Goal: Task Accomplishment & Management: Use online tool/utility

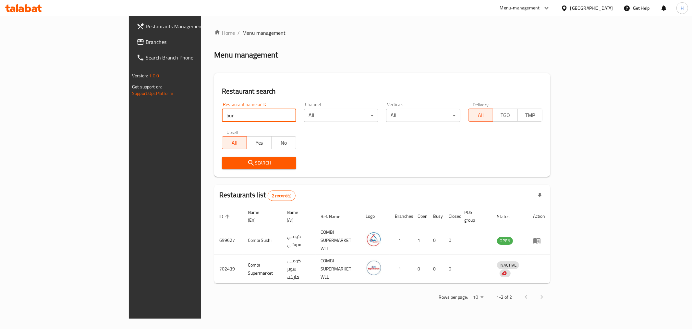
click at [222, 115] on input "bur" at bounding box center [259, 115] width 74 height 13
type input "dareenz"
click button "Search" at bounding box center [259, 163] width 74 height 12
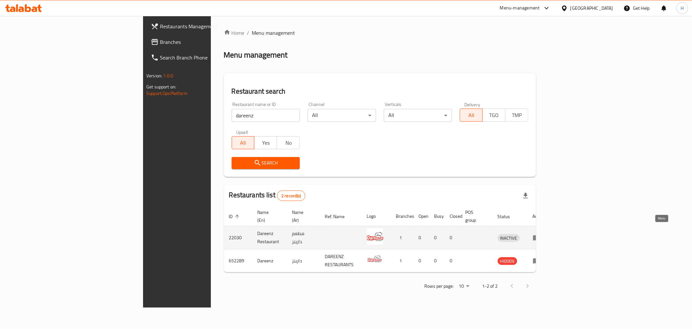
click at [541, 233] on icon "enhanced table" at bounding box center [537, 237] width 8 height 8
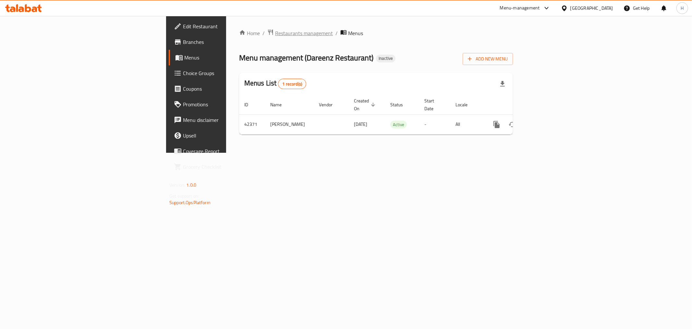
click at [275, 30] on span "Restaurants management" at bounding box center [304, 33] width 58 height 8
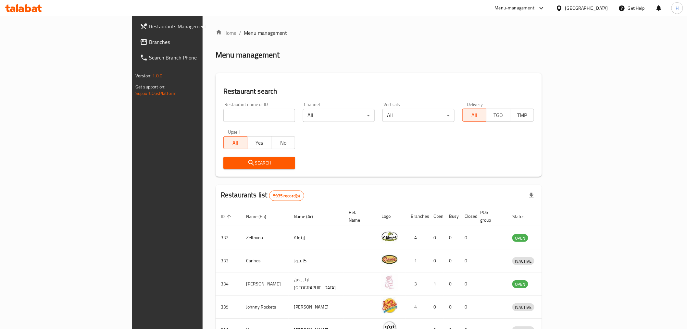
click at [223, 112] on input "search" at bounding box center [259, 115] width 72 height 13
type input "dareenz"
click button "Search" at bounding box center [259, 163] width 72 height 12
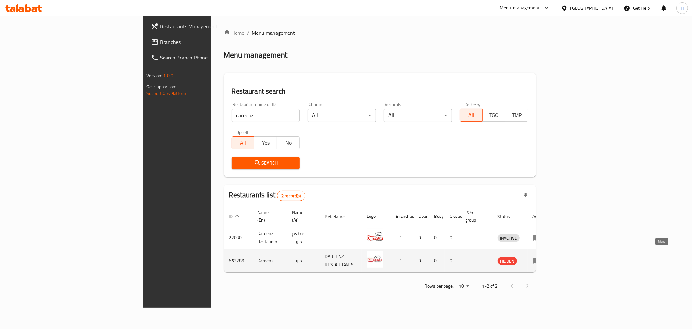
click at [540, 258] on icon "enhanced table" at bounding box center [536, 261] width 7 height 6
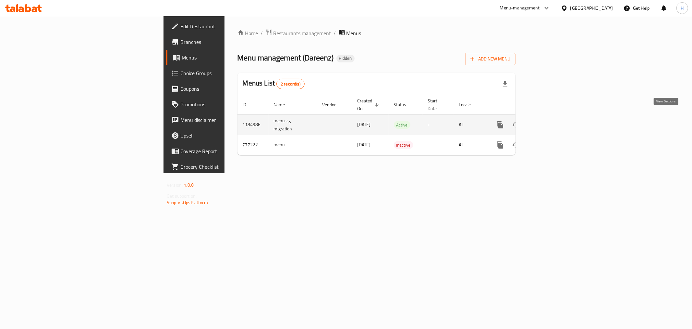
click at [551, 121] on icon "enhanced table" at bounding box center [547, 125] width 8 height 8
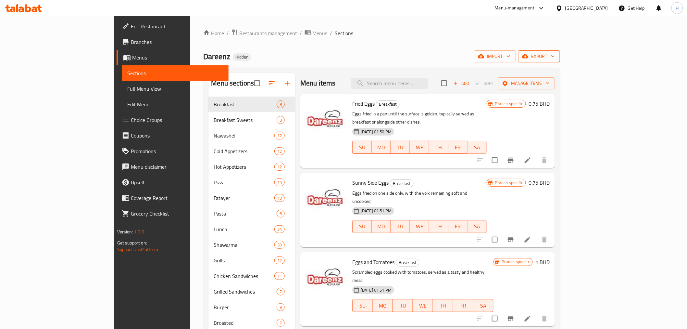
click at [555, 56] on span "export" at bounding box center [538, 56] width 31 height 8
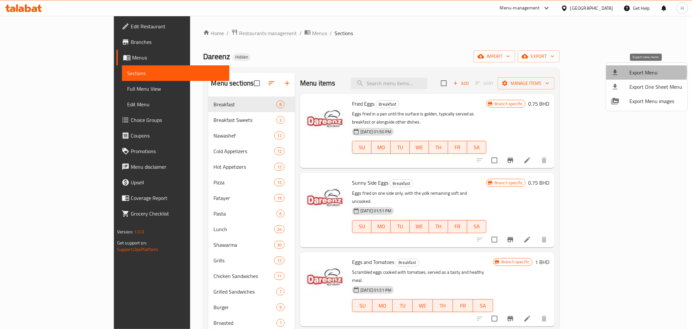
click at [630, 72] on span "Export Menu" at bounding box center [656, 72] width 53 height 8
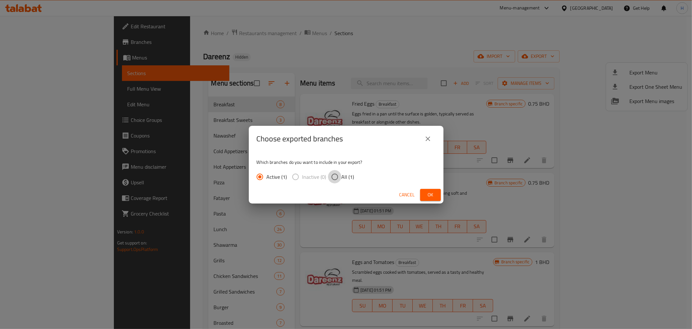
click at [335, 177] on input "All (1)" at bounding box center [335, 177] width 14 height 14
radio input "true"
click at [430, 192] on span "Ok" at bounding box center [431, 195] width 10 height 8
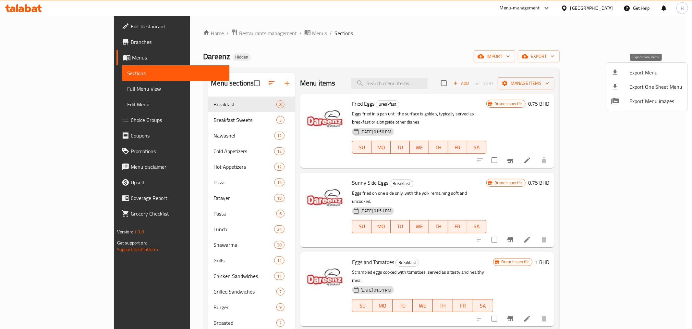
click at [632, 73] on span "Export Menu" at bounding box center [656, 72] width 53 height 8
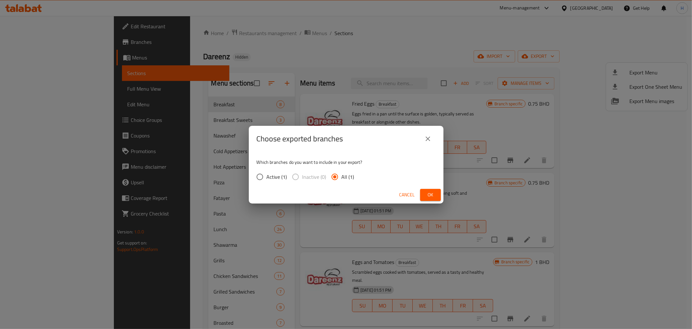
click at [429, 195] on span "Ok" at bounding box center [431, 195] width 10 height 8
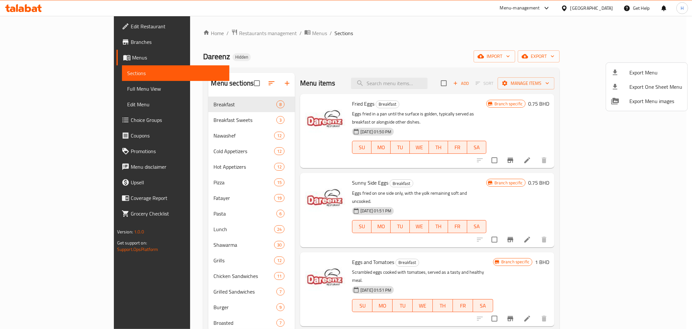
click at [237, 32] on div at bounding box center [346, 164] width 692 height 329
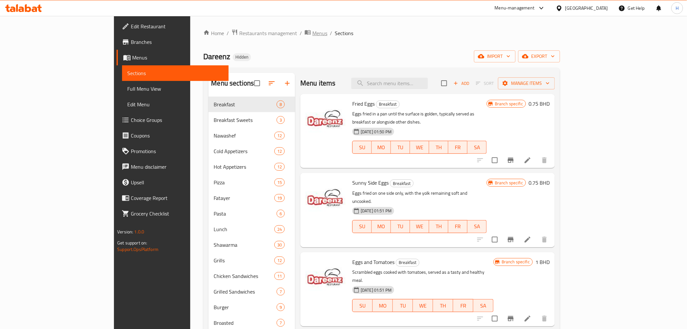
click at [312, 33] on span "Menus" at bounding box center [319, 33] width 15 height 8
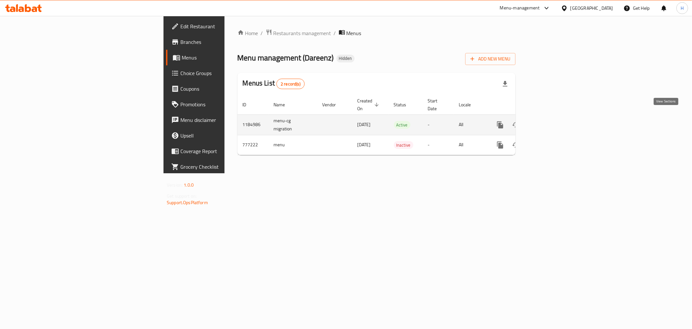
click at [550, 122] on icon "enhanced table" at bounding box center [547, 125] width 6 height 6
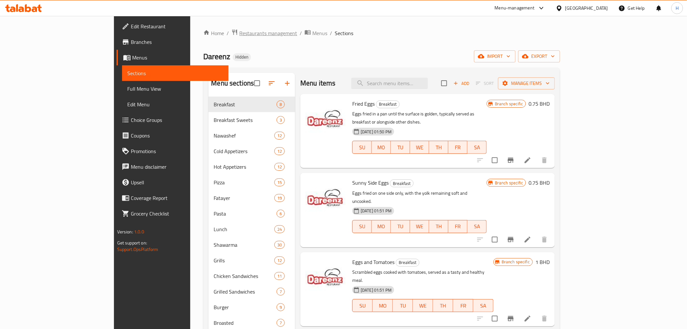
click at [239, 33] on span "Restaurants management" at bounding box center [268, 33] width 58 height 8
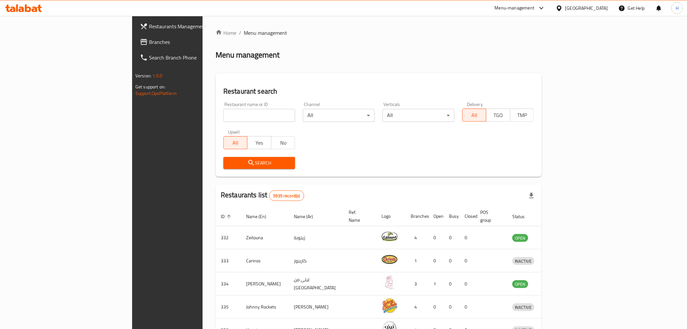
click at [223, 118] on input "search" at bounding box center [259, 115] width 72 height 13
type input "ى"
click at [223, 118] on input "search" at bounding box center [259, 115] width 72 height 13
type input "ل"
click button "Search" at bounding box center [259, 163] width 72 height 12
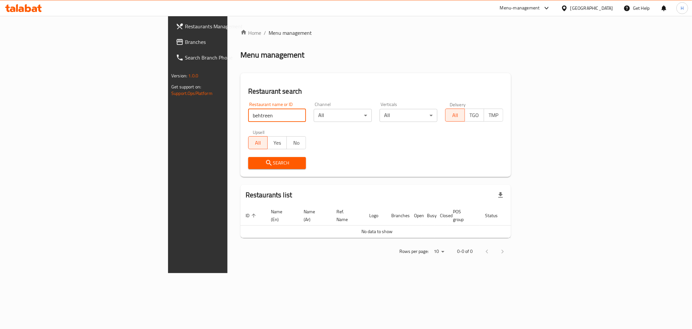
click at [248, 115] on input "behtreen" at bounding box center [277, 115] width 58 height 13
click button "Search" at bounding box center [277, 163] width 58 height 12
click at [248, 109] on input "bahtreen" at bounding box center [277, 115] width 58 height 13
click at [248, 116] on input "bahtreen" at bounding box center [277, 115] width 58 height 13
click button "Search" at bounding box center [277, 163] width 58 height 12
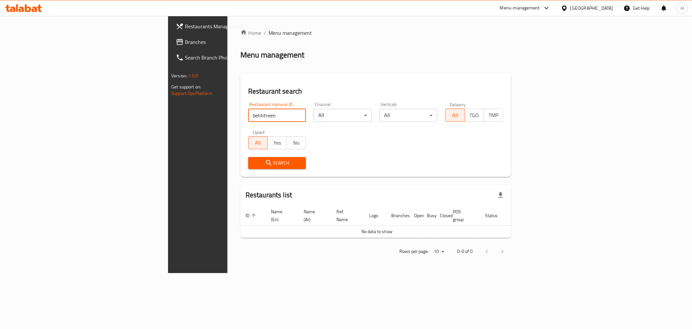
click at [248, 116] on input "behhtreen" at bounding box center [277, 115] width 58 height 13
click button "Search" at bounding box center [277, 163] width 58 height 12
click at [248, 117] on input "behtreen" at bounding box center [277, 115] width 58 height 13
click button "Search" at bounding box center [277, 163] width 58 height 12
click at [248, 119] on input "bahtreen" at bounding box center [277, 115] width 58 height 13
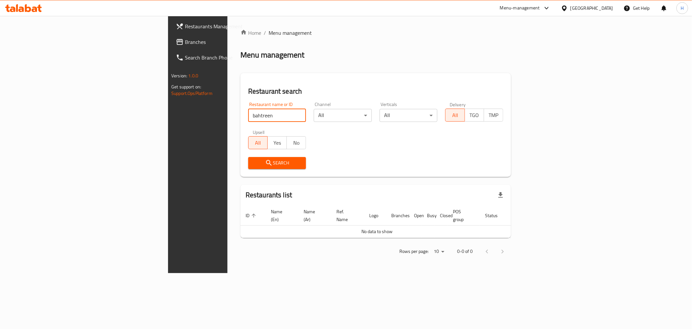
click button "Search" at bounding box center [277, 163] width 58 height 12
drag, startPoint x: 154, startPoint y: 112, endPoint x: 210, endPoint y: 121, distance: 56.9
click at [248, 121] on input "bahtreen" at bounding box center [277, 115] width 58 height 13
click button "Search" at bounding box center [277, 163] width 58 height 12
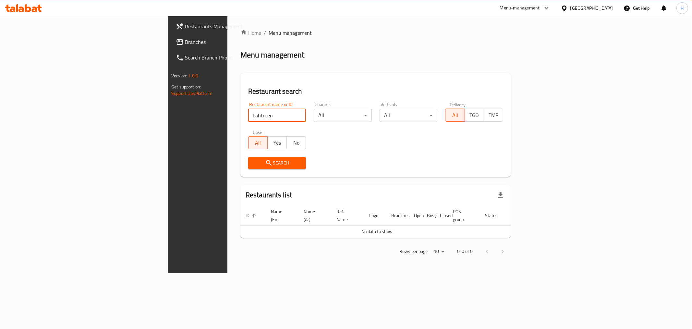
drag, startPoint x: 149, startPoint y: 116, endPoint x: 240, endPoint y: 109, distance: 90.6
click at [248, 109] on input "bahtreen" at bounding box center [277, 115] width 58 height 13
click button "Search" at bounding box center [277, 163] width 58 height 12
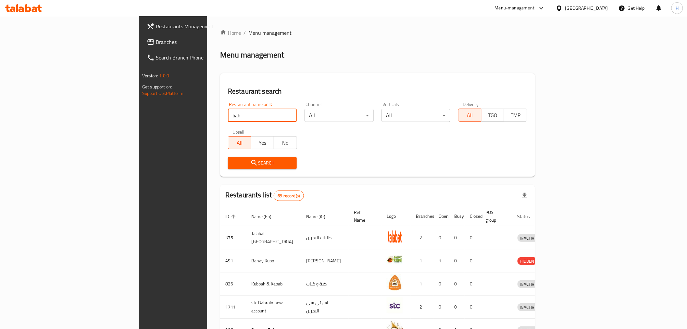
click at [228, 117] on input "bah" at bounding box center [262, 115] width 69 height 13
type input "beh"
click button "Search" at bounding box center [262, 163] width 69 height 12
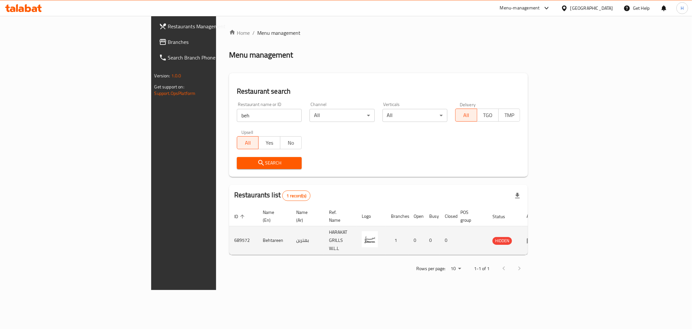
click at [535, 236] on icon "enhanced table" at bounding box center [531, 240] width 8 height 8
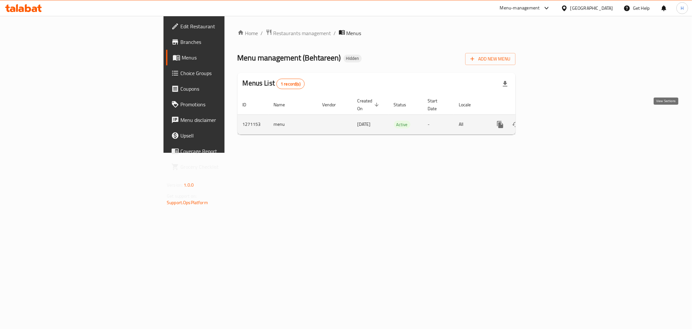
click at [555, 122] on link "enhanced table" at bounding box center [548, 125] width 16 height 16
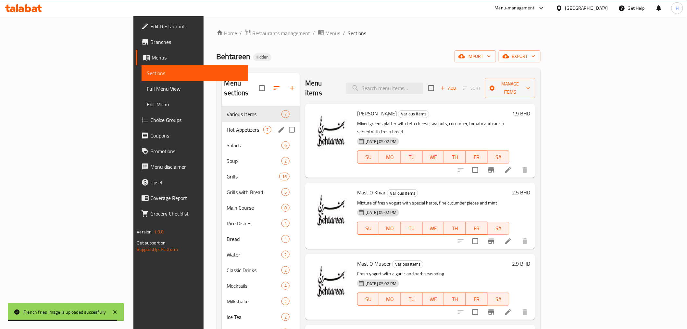
click at [222, 124] on div "Hot Appetizers 7" at bounding box center [261, 130] width 79 height 16
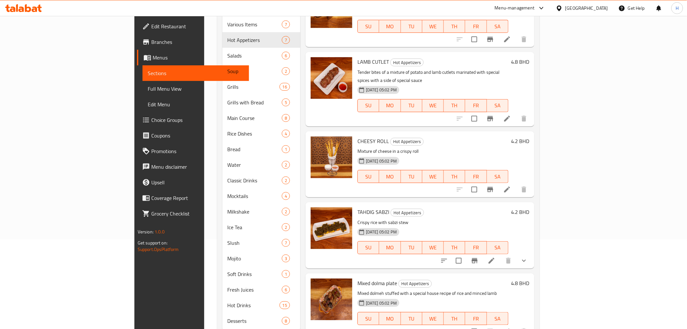
scroll to position [100, 0]
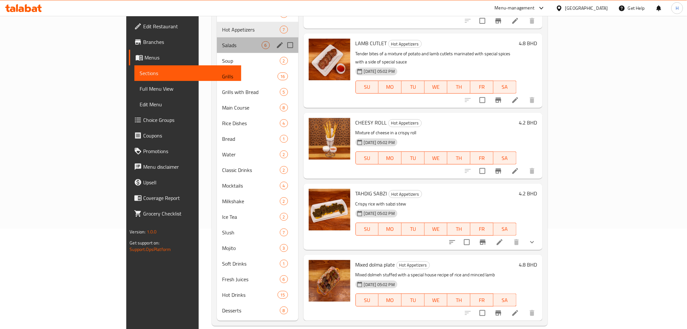
click at [217, 40] on div "Salads 6" at bounding box center [257, 45] width 81 height 16
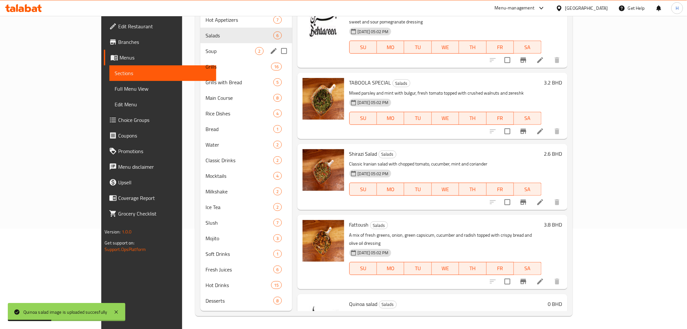
click at [205, 53] on span "Soup" at bounding box center [230, 51] width 50 height 8
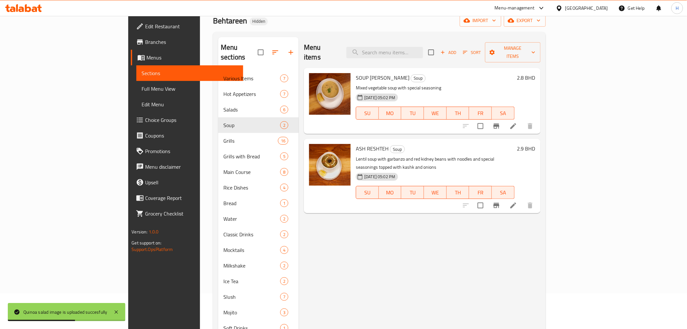
scroll to position [28, 0]
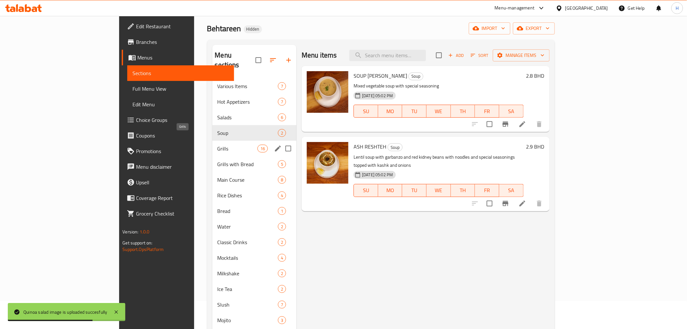
click at [217, 144] on span "Grills" at bounding box center [237, 148] width 40 height 8
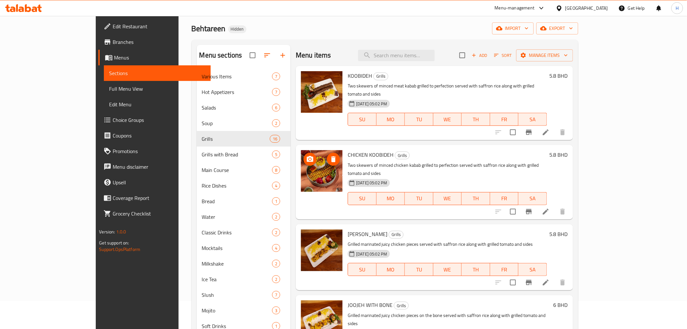
click at [303, 164] on img at bounding box center [322, 171] width 42 height 42
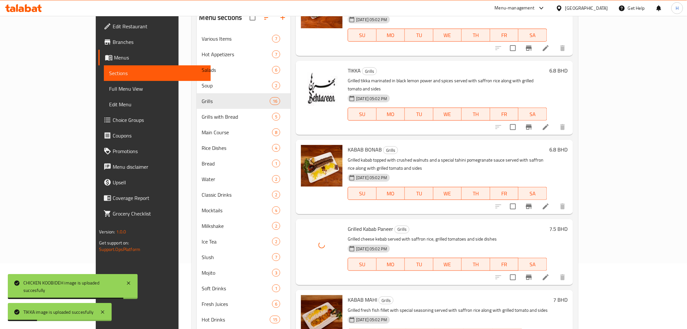
scroll to position [100, 0]
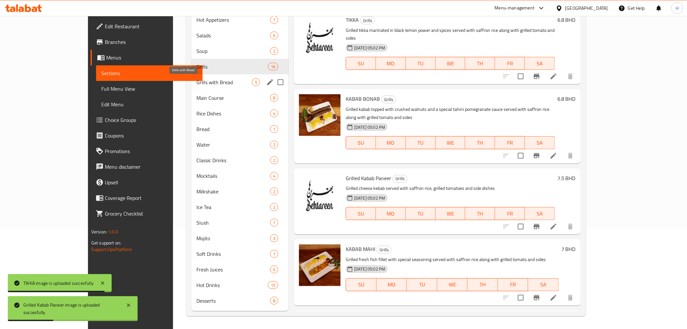
click at [196, 83] on span "Grills with Bread" at bounding box center [224, 82] width 56 height 8
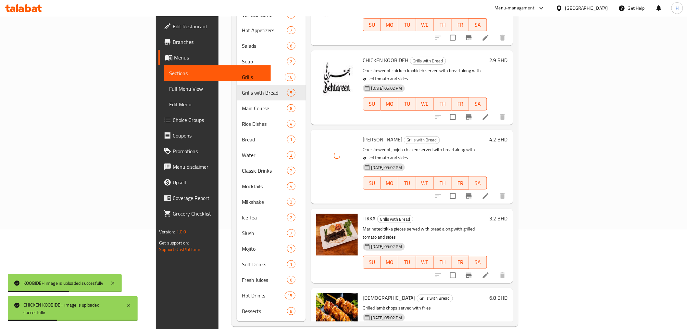
scroll to position [100, 0]
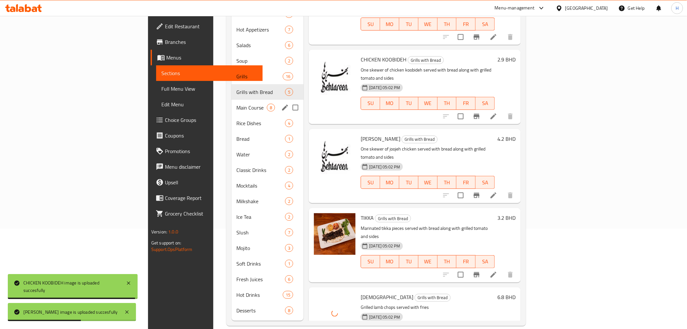
click at [237, 104] on span "Main Course" at bounding box center [252, 108] width 31 height 8
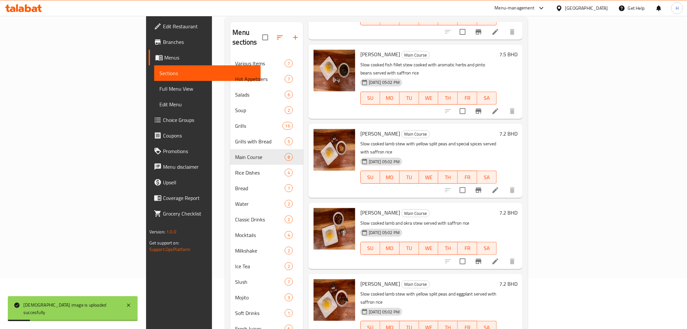
scroll to position [100, 0]
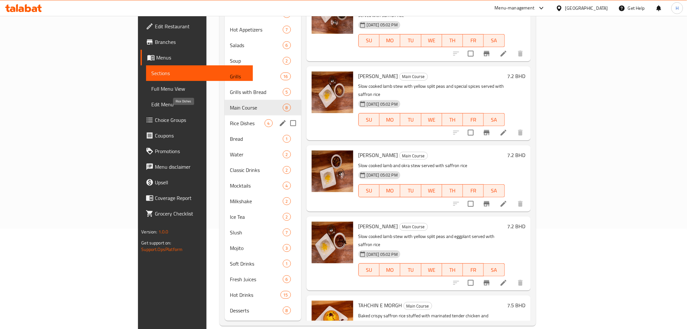
click at [230, 119] on span "Rice Dishes" at bounding box center [247, 123] width 34 height 8
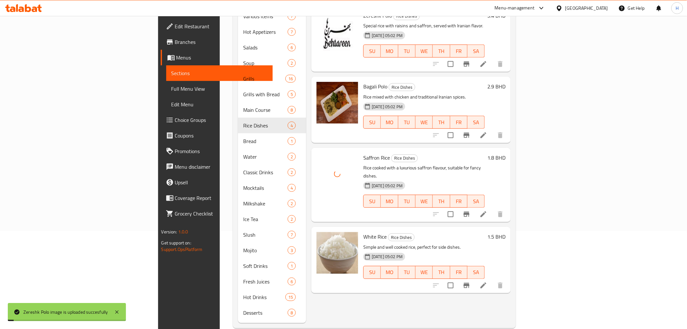
scroll to position [100, 0]
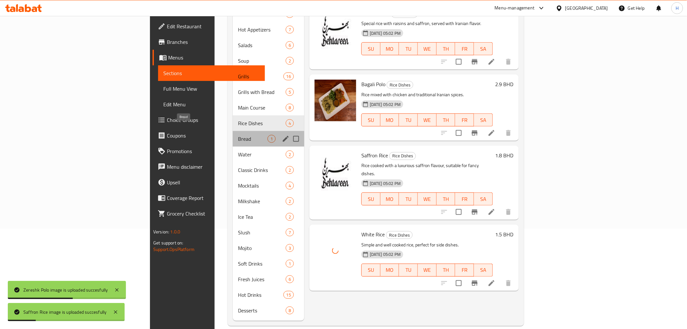
click at [238, 135] on span "Bread" at bounding box center [253, 139] width 30 height 8
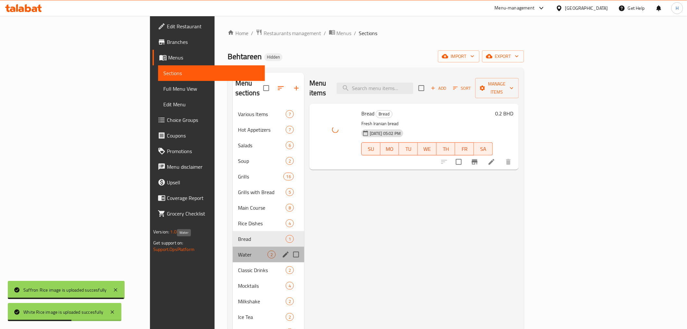
click at [238, 250] on span "Water" at bounding box center [253, 254] width 30 height 8
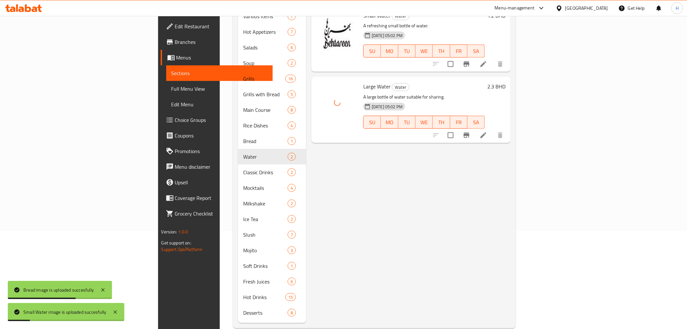
scroll to position [100, 0]
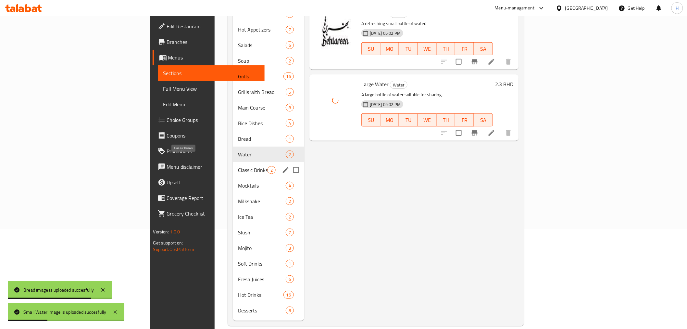
click at [238, 166] on span "Classic Drinks" at bounding box center [253, 170] width 30 height 8
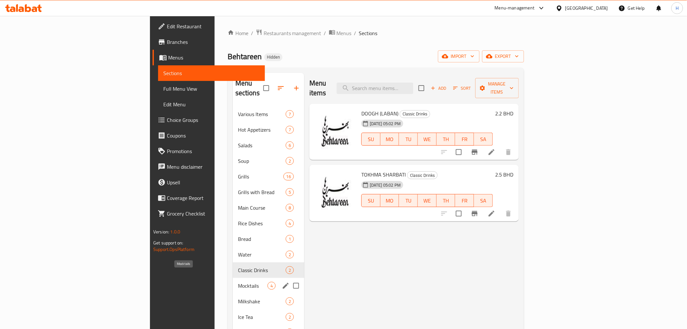
click at [238, 281] on span "Mocktails" at bounding box center [253, 285] width 30 height 8
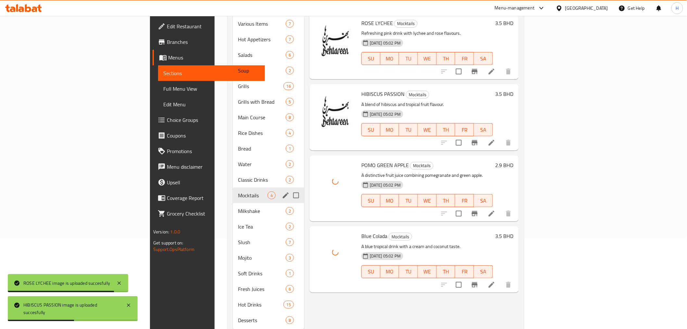
scroll to position [100, 0]
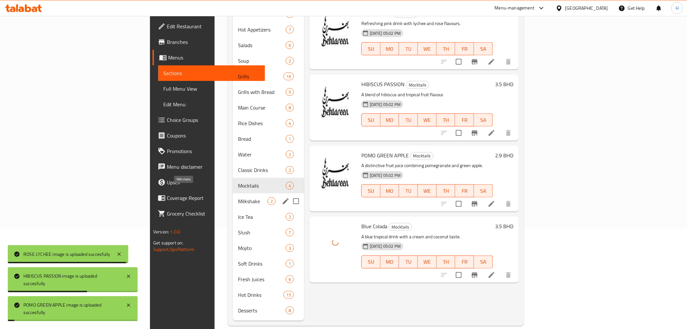
click at [238, 197] on span "Milkshake" at bounding box center [253, 201] width 30 height 8
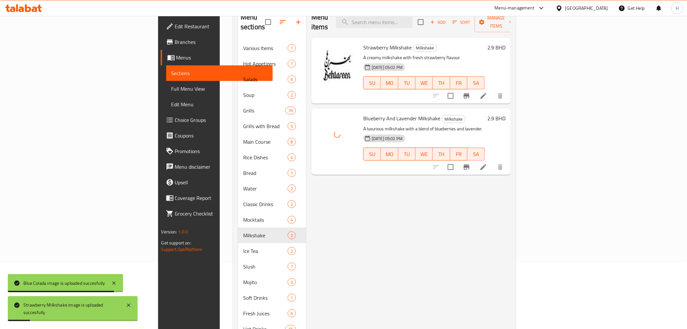
scroll to position [100, 0]
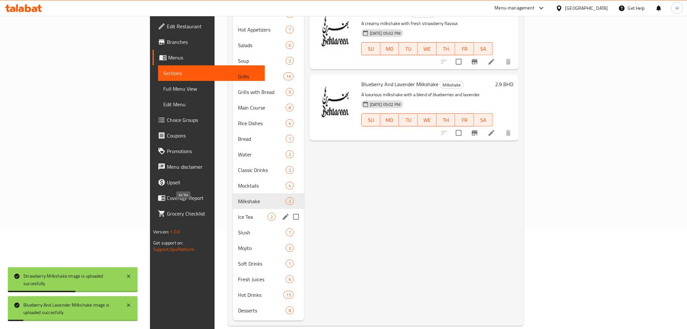
click at [238, 213] on span "Ice Tea" at bounding box center [253, 217] width 30 height 8
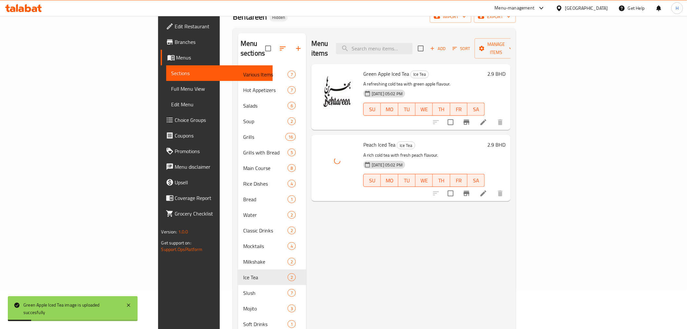
scroll to position [72, 0]
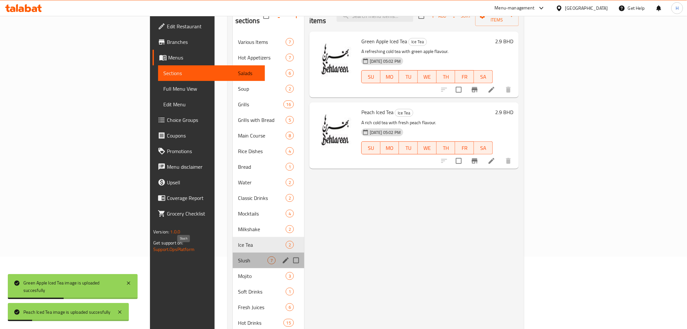
click at [238, 256] on span "Slush" at bounding box center [253, 260] width 30 height 8
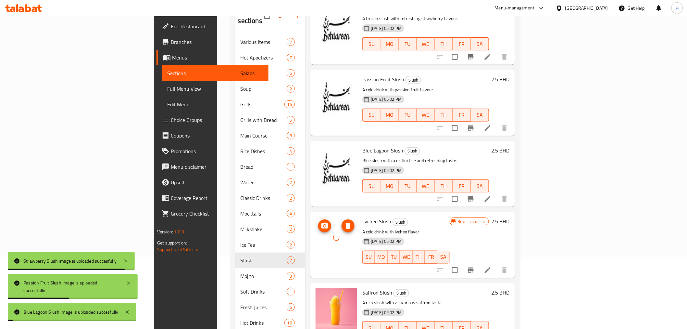
scroll to position [100, 0]
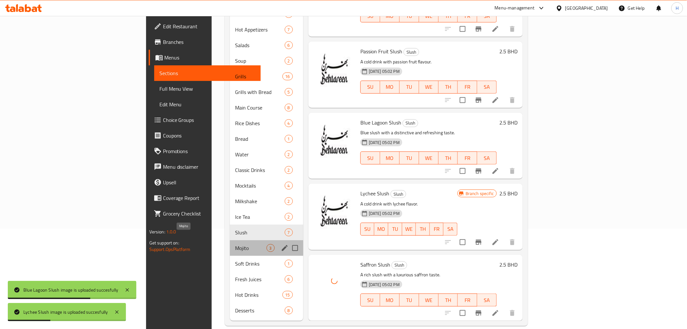
click at [235, 244] on span "Mojito" at bounding box center [250, 248] width 31 height 8
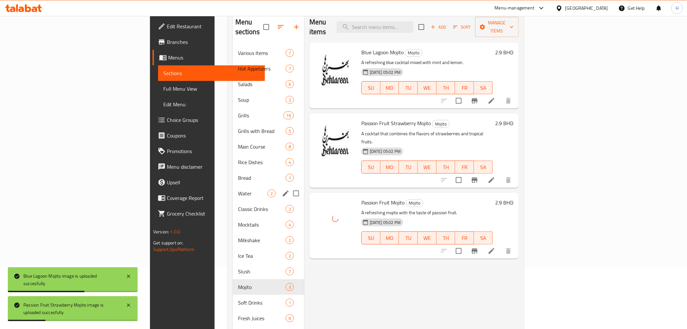
scroll to position [100, 0]
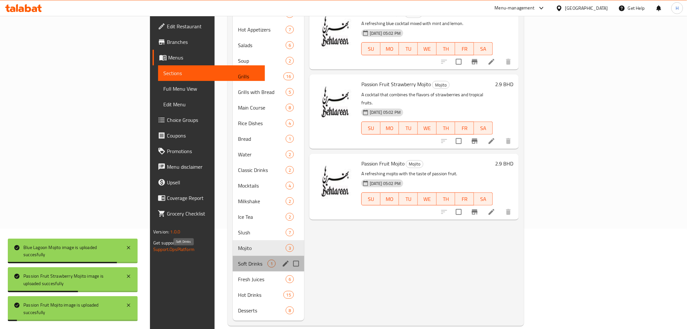
click at [238, 259] on span "Soft Drinks" at bounding box center [253, 263] width 30 height 8
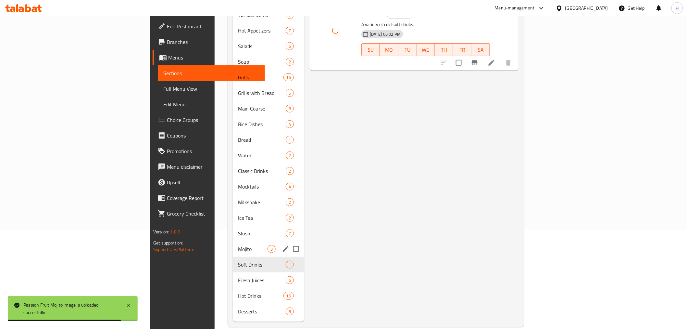
scroll to position [100, 0]
click at [238, 275] on span "Fresh Juices" at bounding box center [253, 279] width 30 height 8
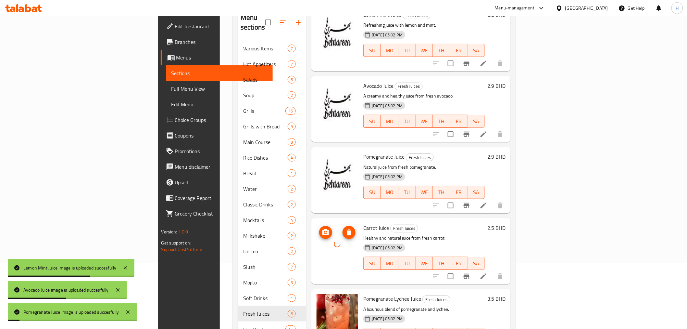
scroll to position [100, 0]
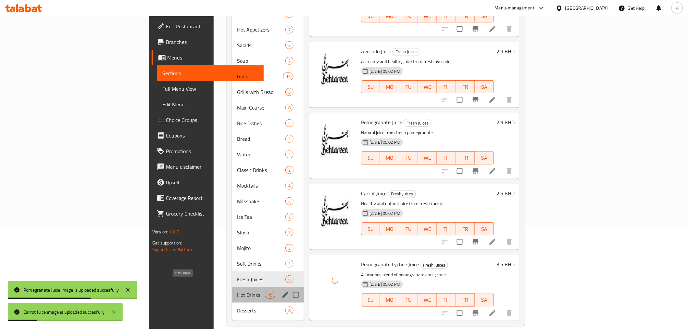
click at [237, 291] on span "Hot Drinks" at bounding box center [251, 295] width 28 height 8
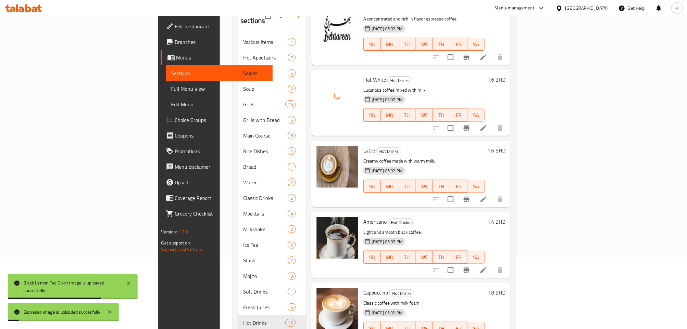
scroll to position [100, 0]
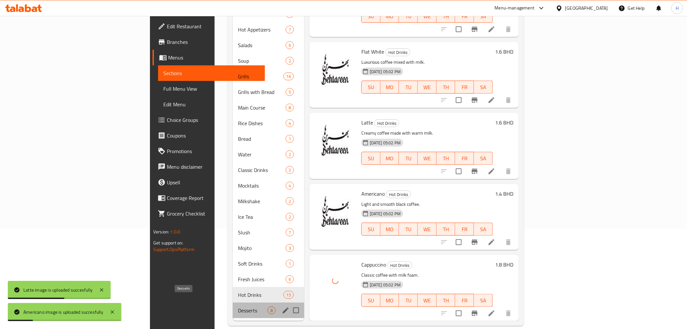
click at [238, 306] on span "Desserts" at bounding box center [253, 310] width 30 height 8
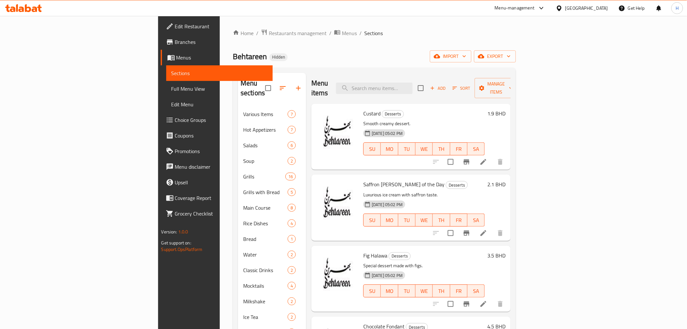
click at [535, 7] on div "Menu-management" at bounding box center [515, 8] width 40 height 8
click at [494, 42] on div "Agent Campaigns Center" at bounding box center [505, 43] width 49 height 7
